Goal: Find specific page/section

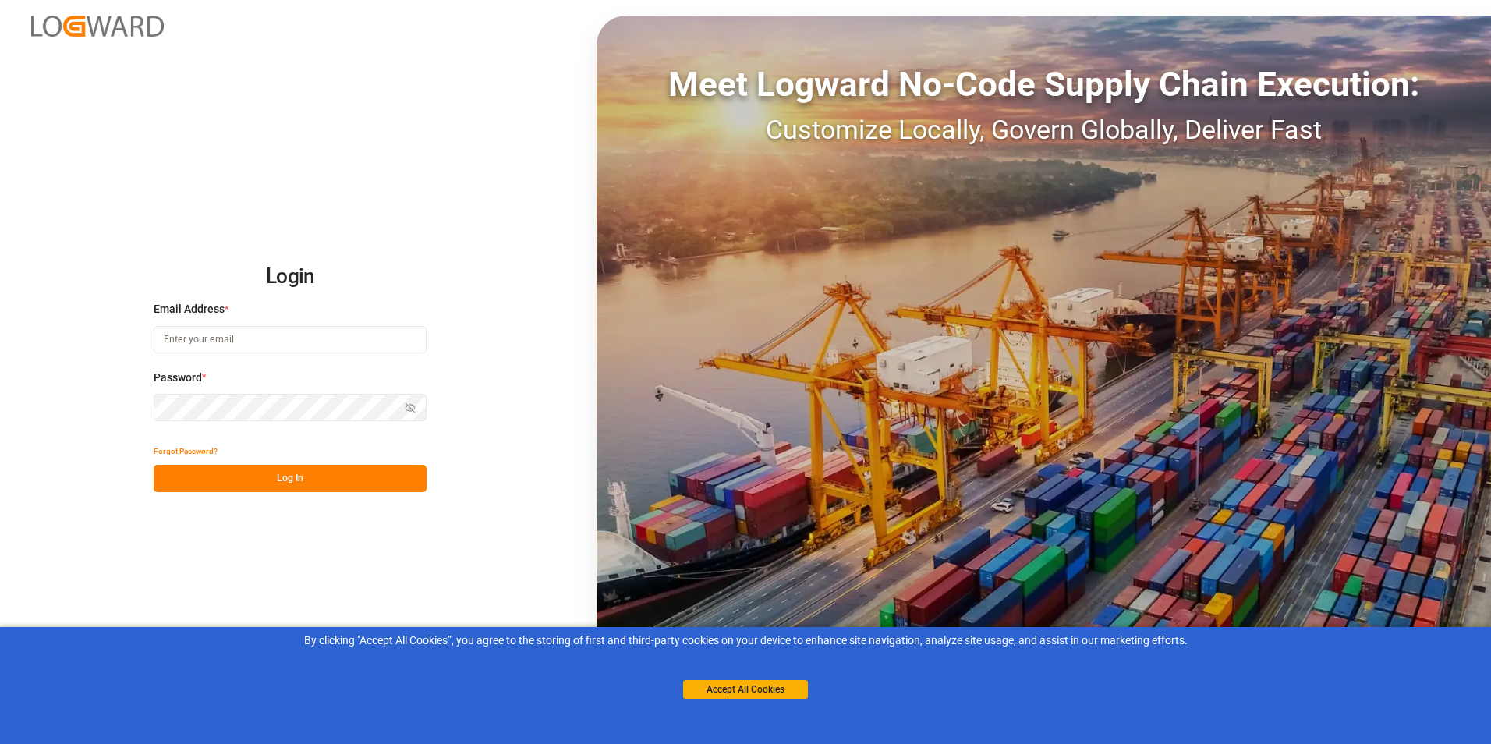
type input "[PERSON_NAME][EMAIL_ADDRESS][DOMAIN_NAME]"
click at [294, 477] on button "Log In" at bounding box center [290, 478] width 273 height 27
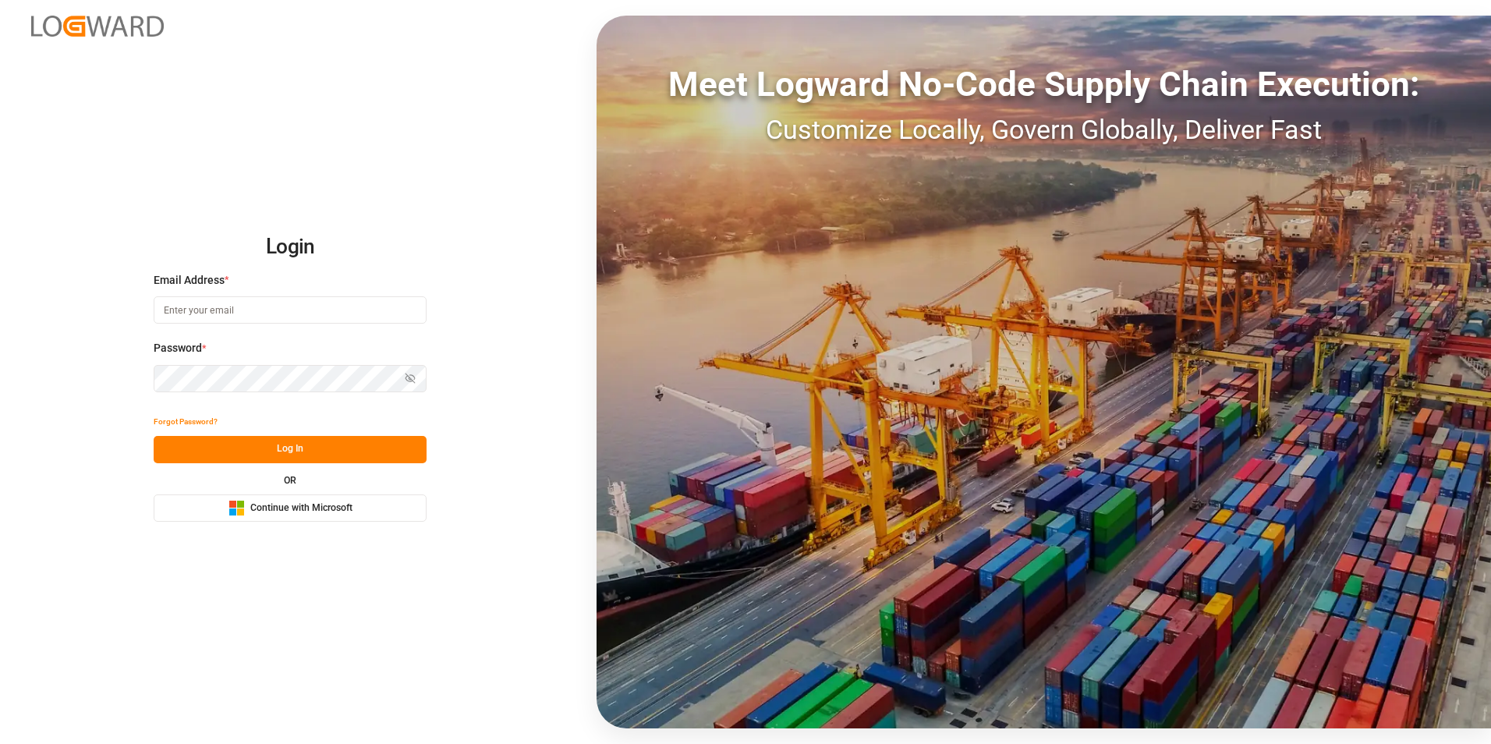
type input "[PERSON_NAME][EMAIL_ADDRESS][DOMAIN_NAME]"
click at [292, 449] on button "Log In" at bounding box center [290, 449] width 273 height 27
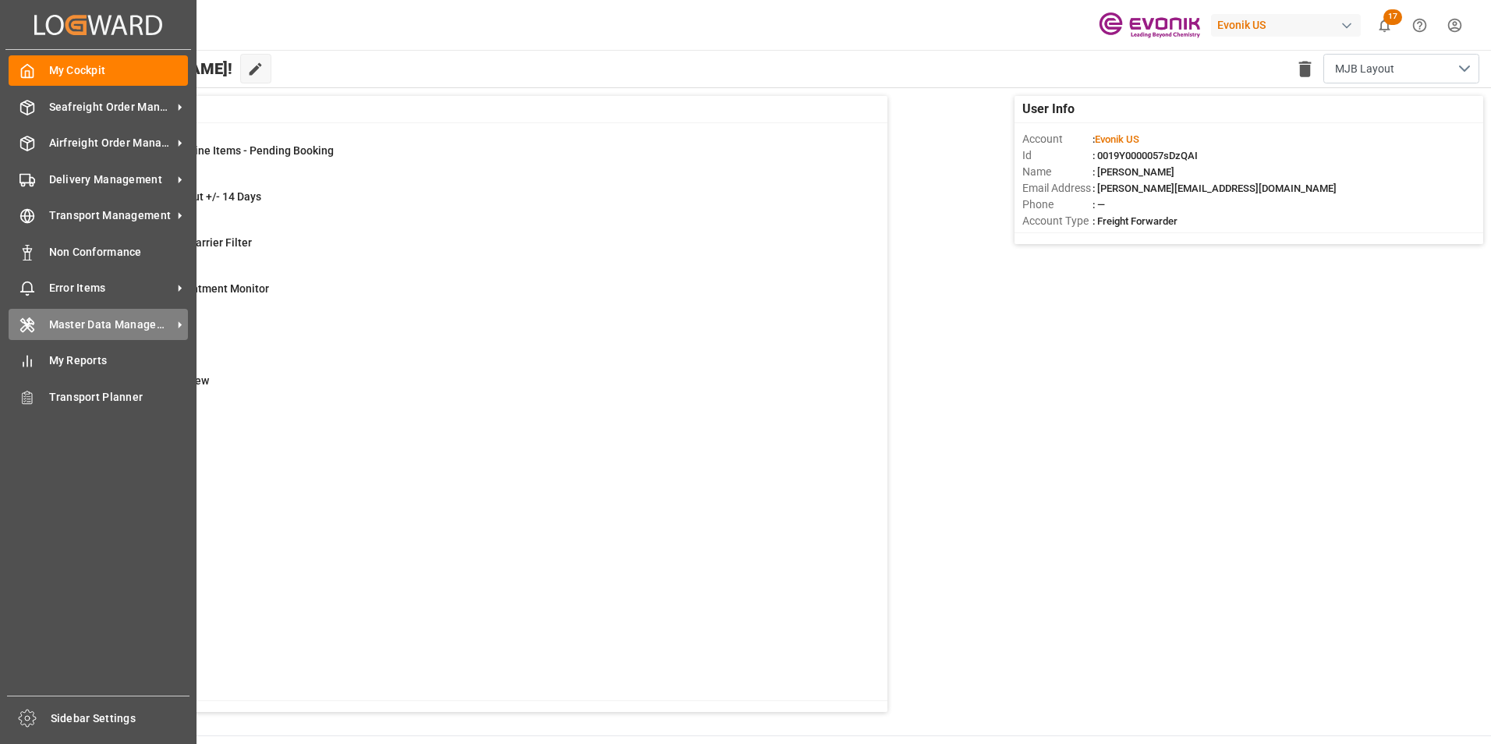
click at [90, 321] on span "Master Data Management" at bounding box center [110, 325] width 123 height 16
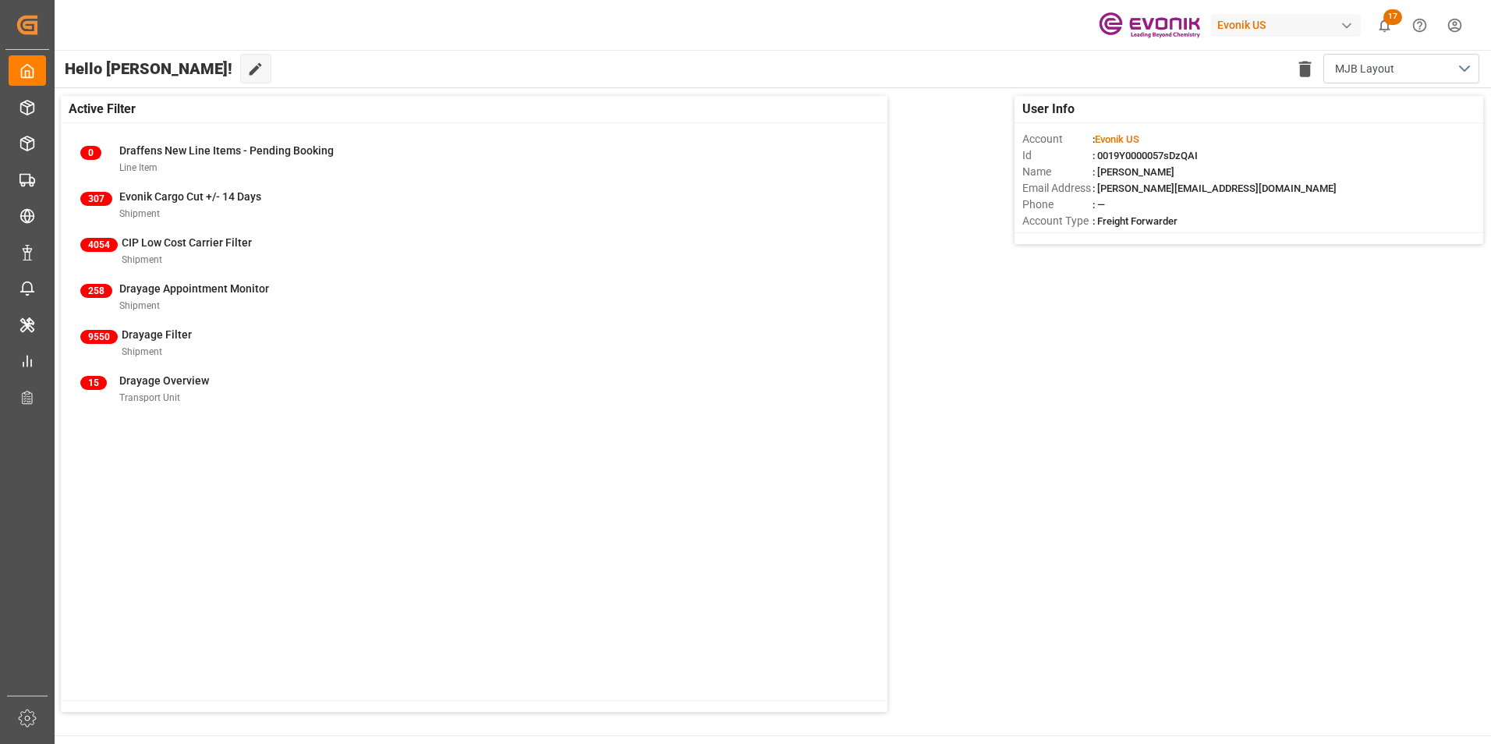
click at [592, 490] on div "0 Draffens New Line Items - Pending Booking Line Item 307 Evonik Cargo Cut +/- …" at bounding box center [479, 416] width 836 height 586
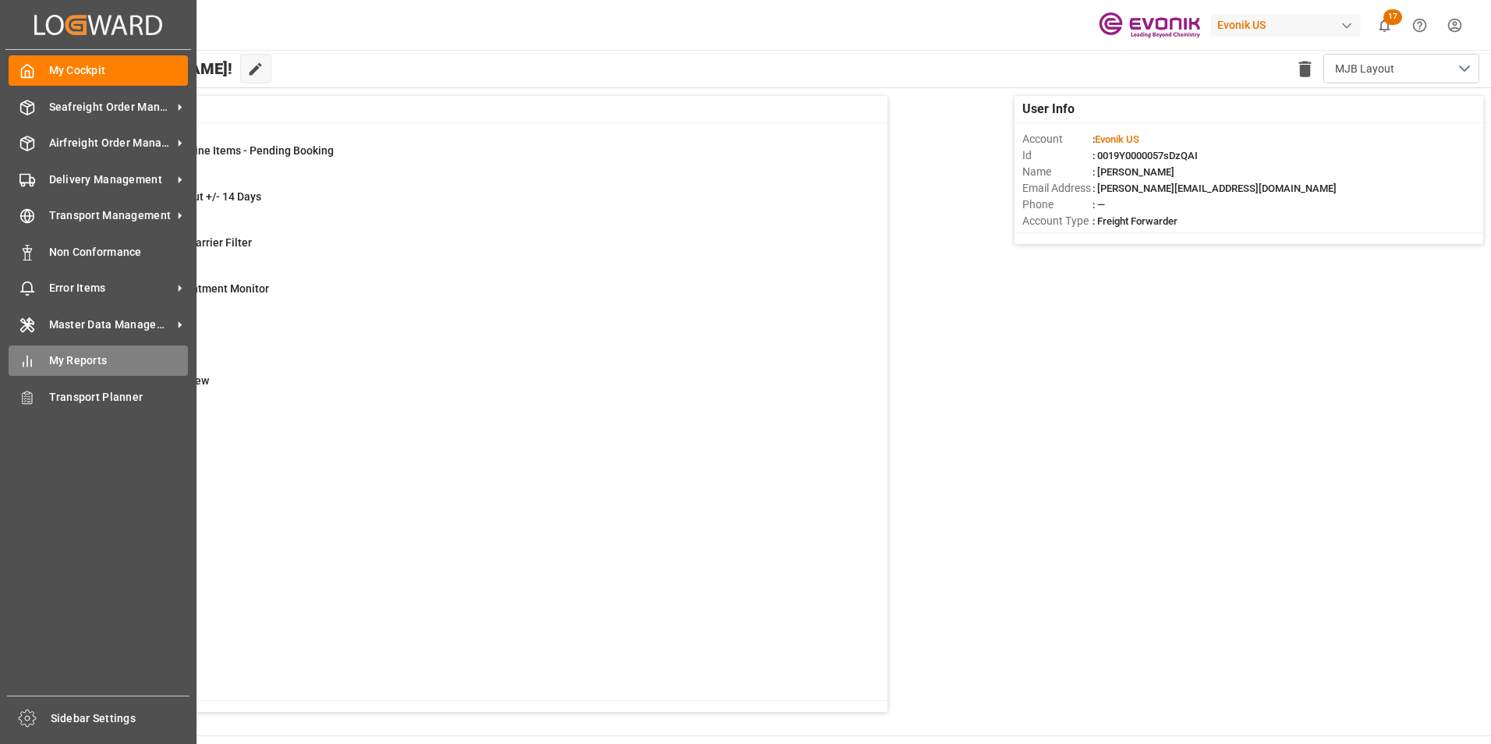
click at [72, 352] on span "My Reports" at bounding box center [119, 360] width 140 height 16
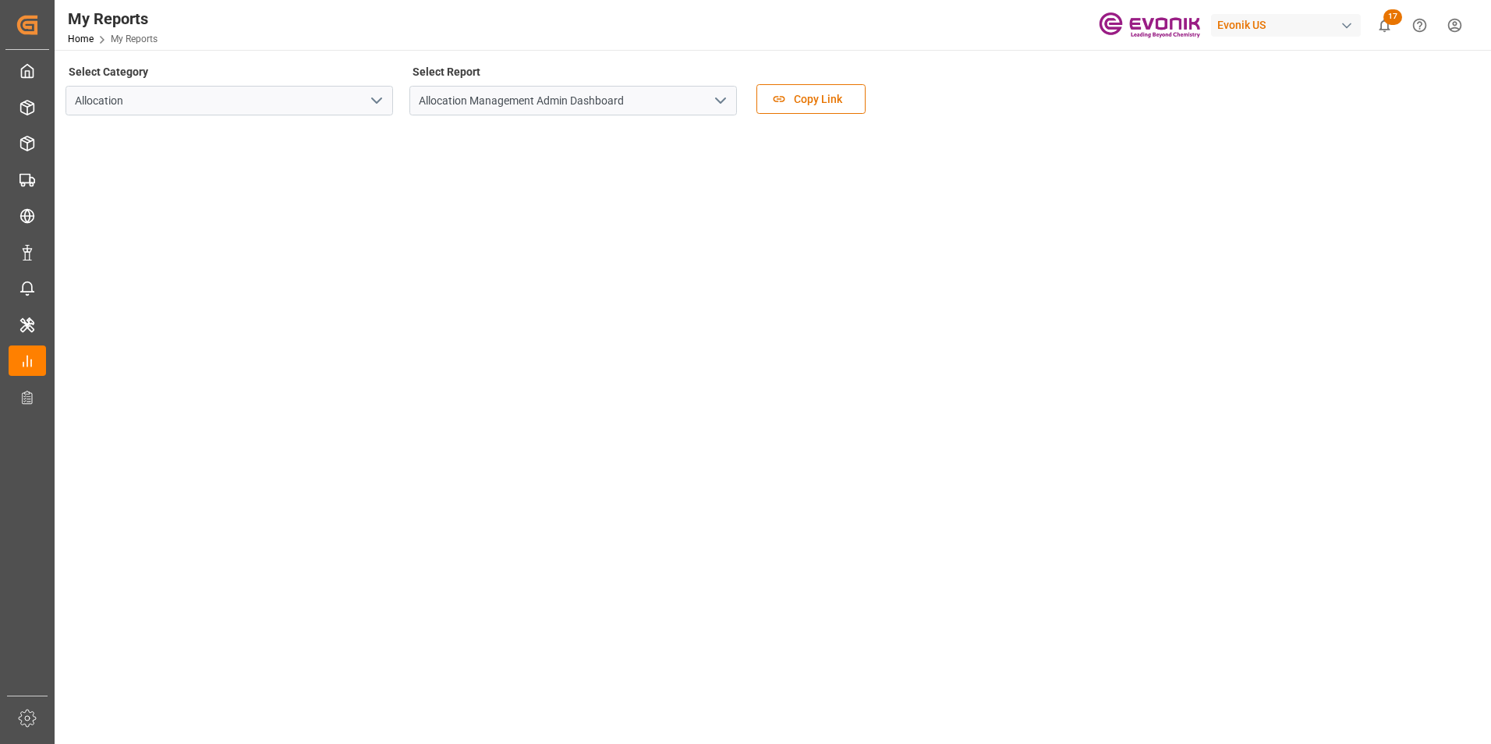
click at [378, 98] on icon "open menu" at bounding box center [376, 100] width 19 height 19
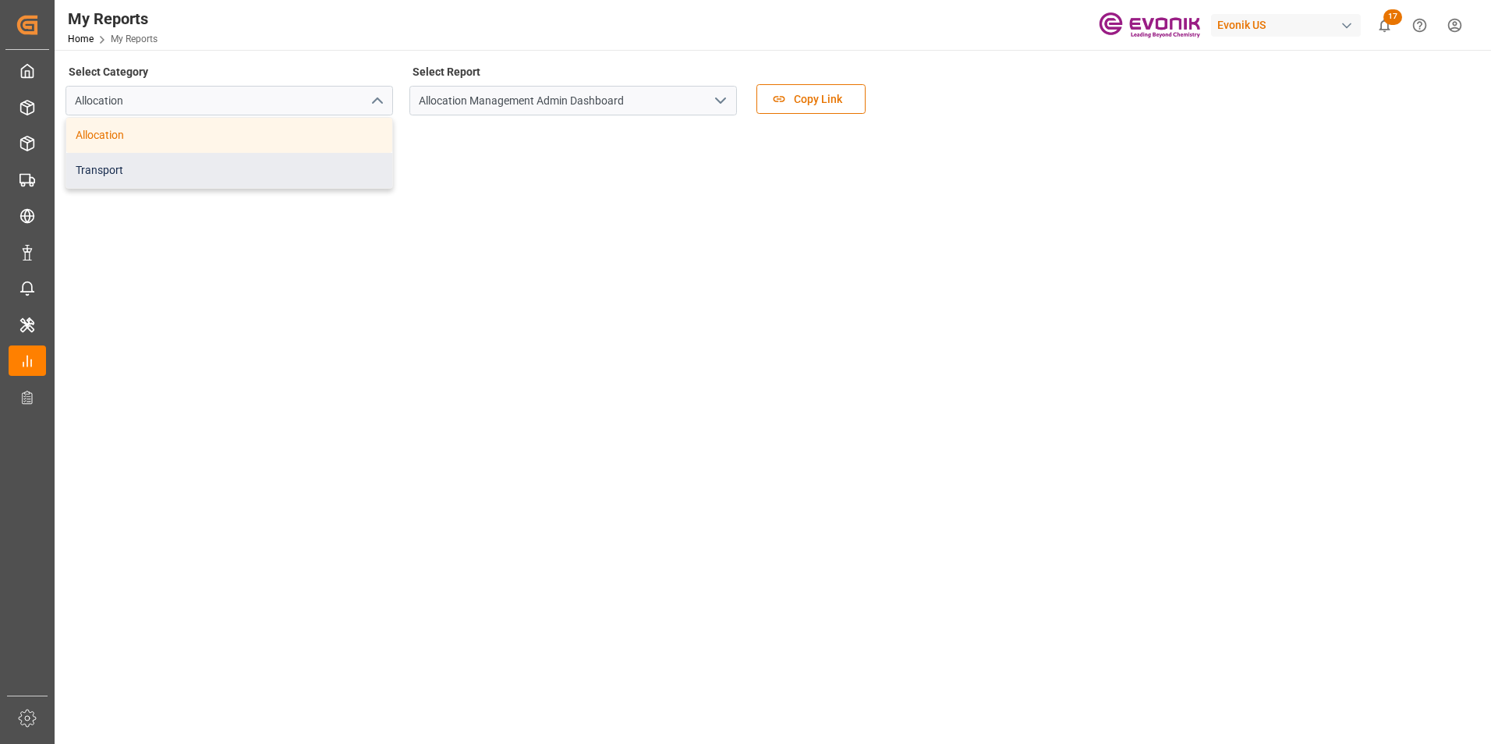
click at [109, 164] on div "Transport" at bounding box center [229, 170] width 326 height 35
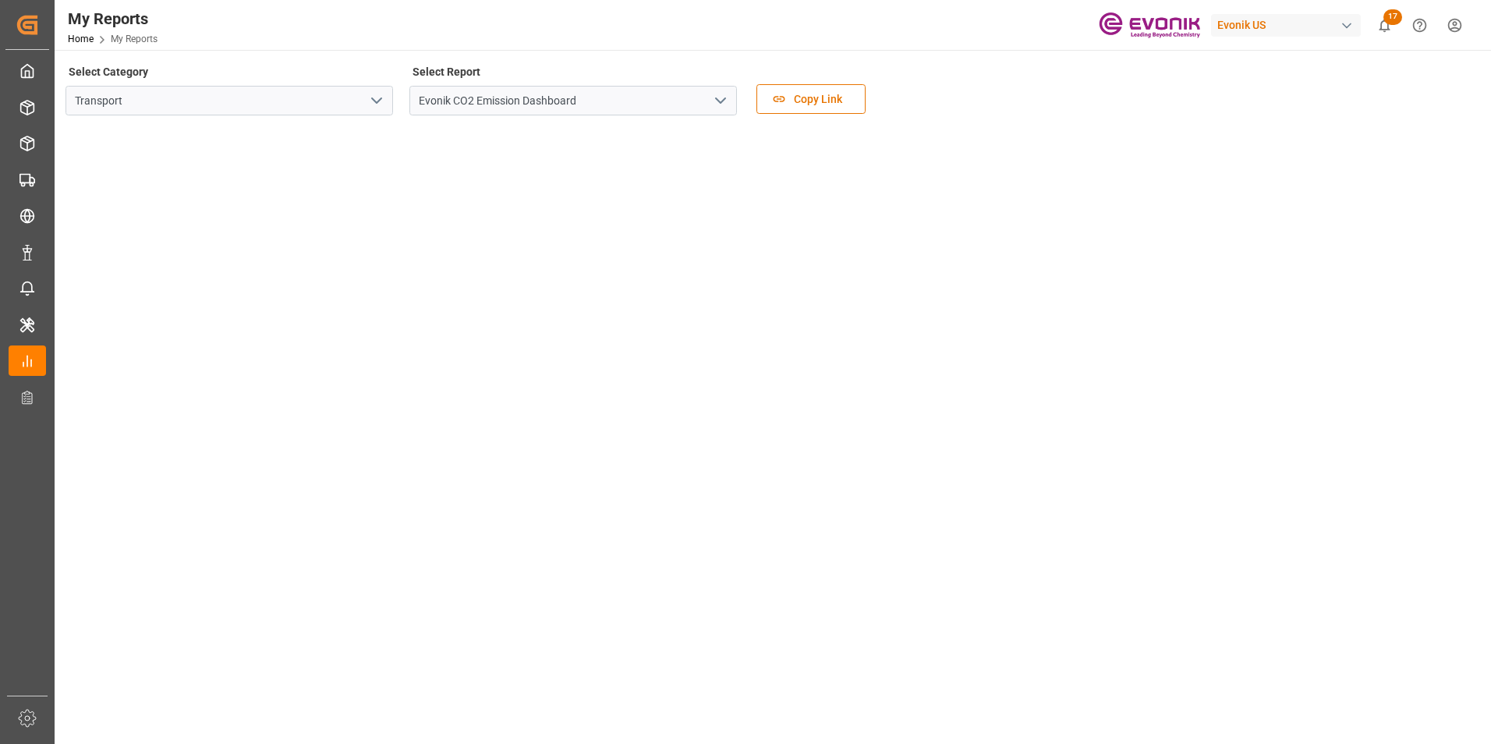
click at [720, 98] on icon "open menu" at bounding box center [720, 100] width 19 height 19
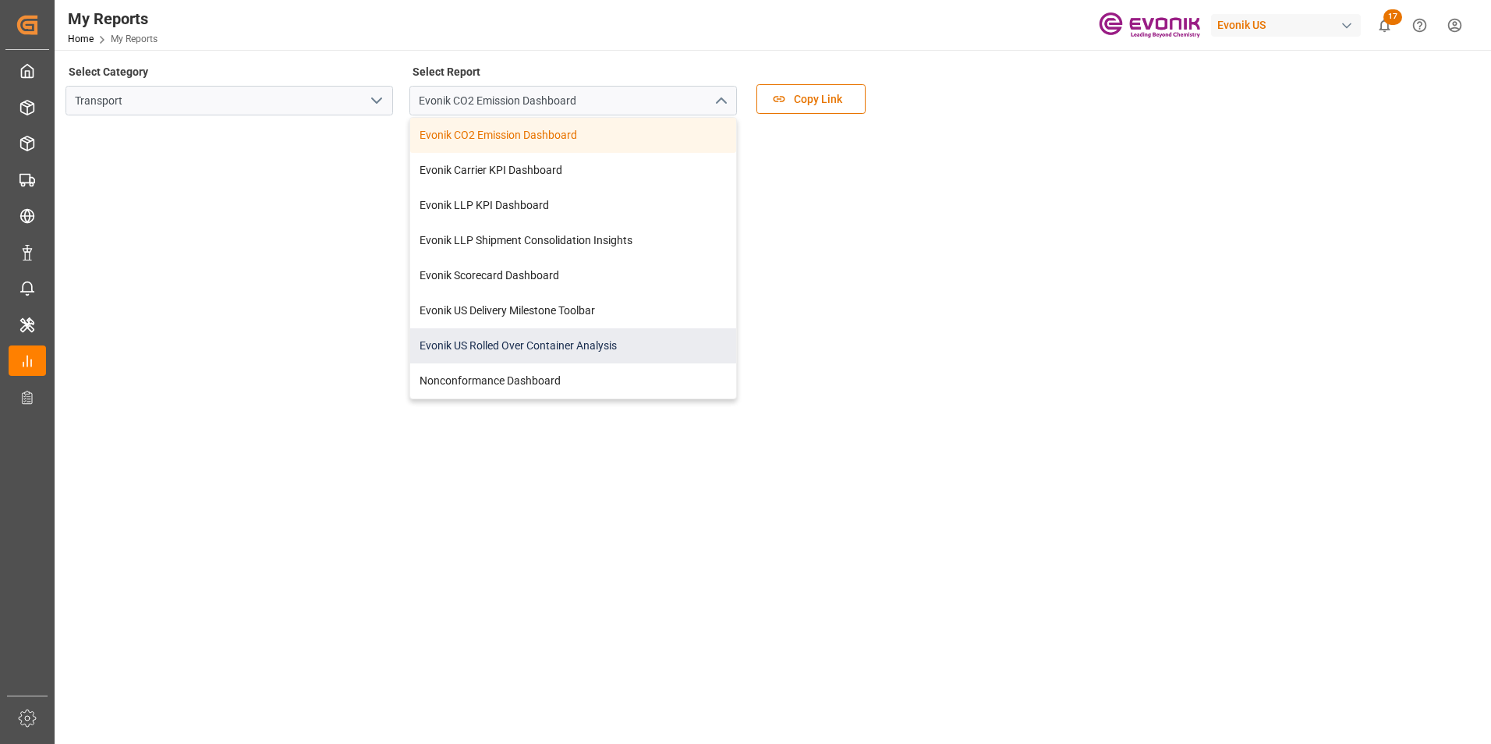
click at [572, 347] on div "Evonik US Rolled Over Container Analysis" at bounding box center [573, 345] width 326 height 35
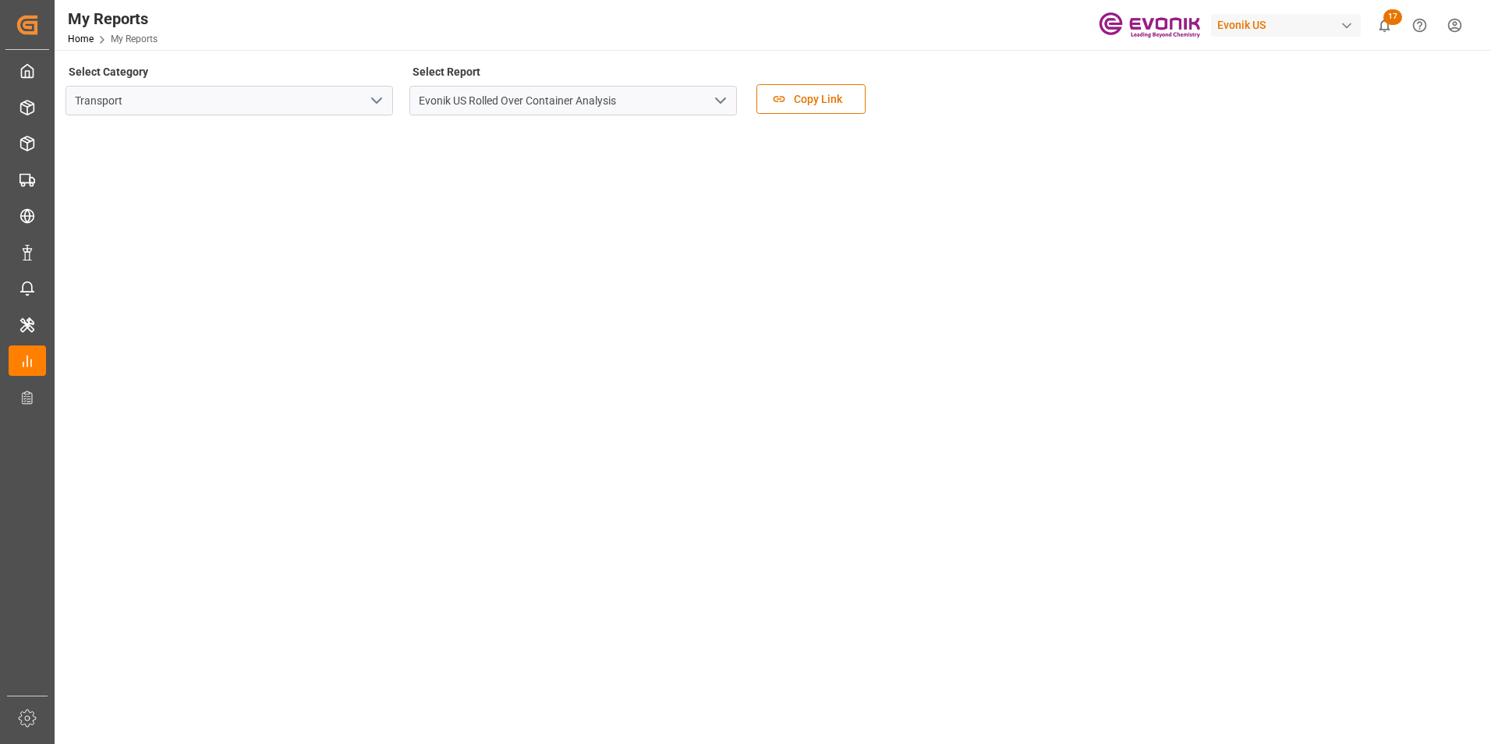
click at [1315, 318] on tableau-viz at bounding box center [771, 724] width 1408 height 1192
